Goal: Navigation & Orientation: Find specific page/section

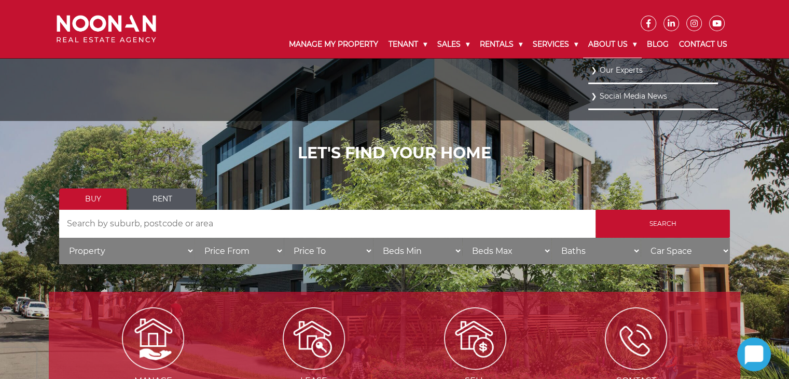
click at [595, 40] on link "About Us" at bounding box center [612, 44] width 59 height 27
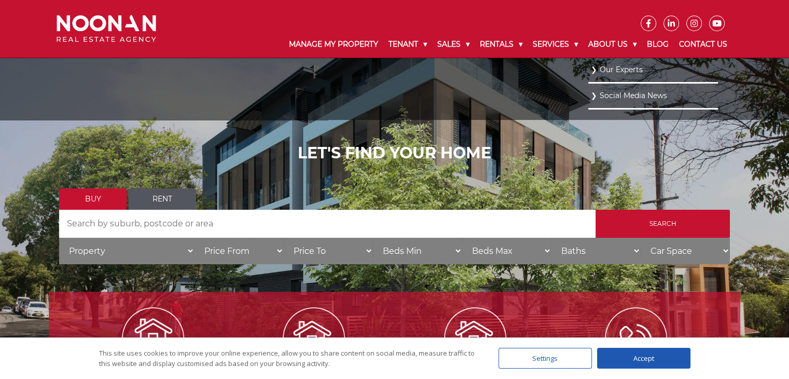
click at [603, 68] on link "Our Experts" at bounding box center [653, 70] width 124 height 14
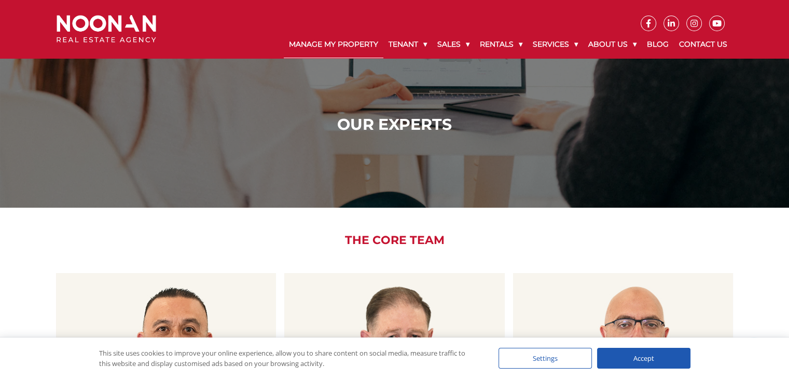
click at [324, 42] on link "Manage My Property" at bounding box center [334, 44] width 100 height 27
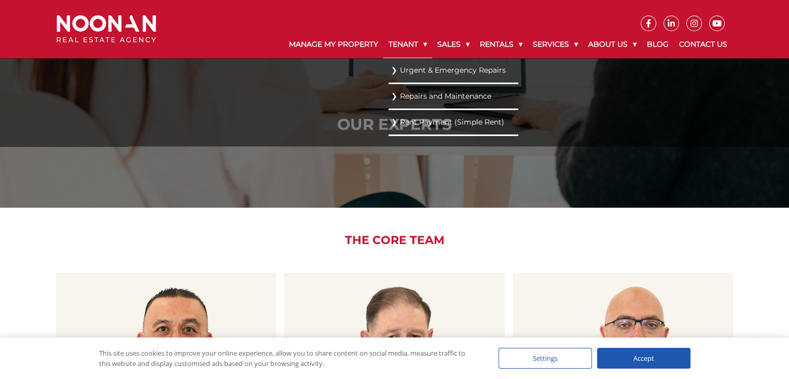
click at [394, 46] on link "Tenant" at bounding box center [407, 44] width 49 height 27
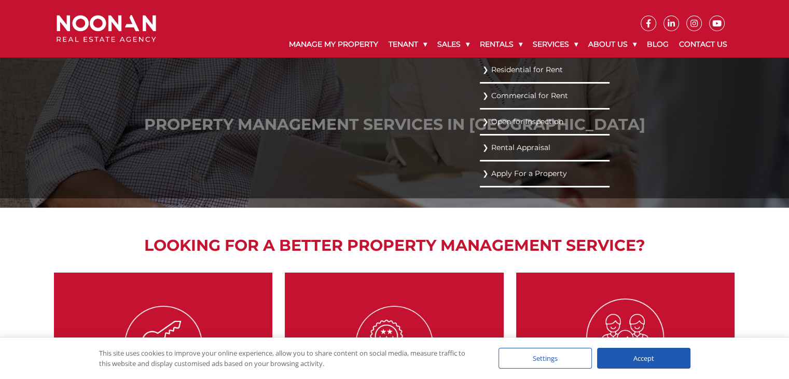
click at [491, 76] on link "Residential for Rent" at bounding box center [544, 70] width 124 height 14
